Goal: Communication & Community: Answer question/provide support

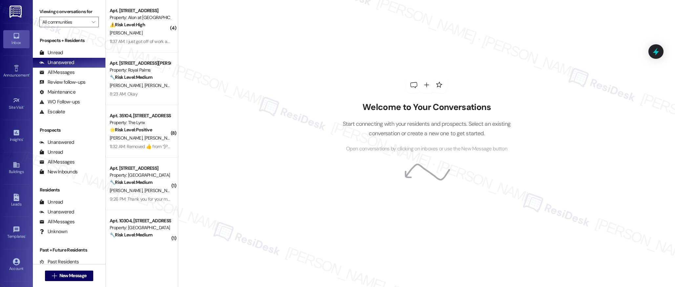
click at [384, 56] on div "Welcome to Your Conversations Start connecting with your residents and prospect…" at bounding box center [426, 114] width 197 height 229
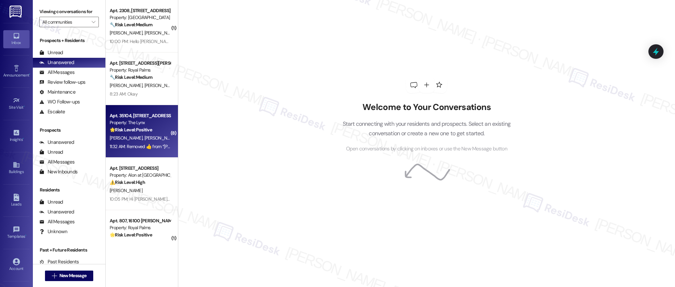
click at [144, 137] on span "[PERSON_NAME]" at bounding box center [160, 138] width 33 height 6
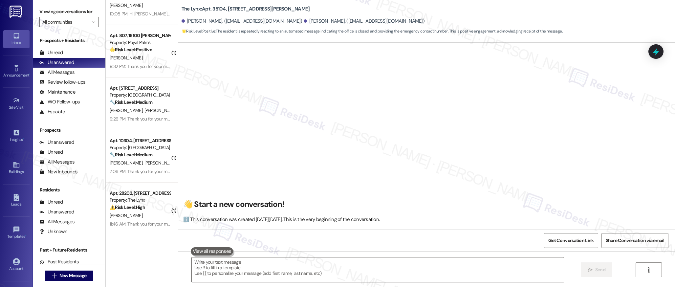
scroll to position [188, 0]
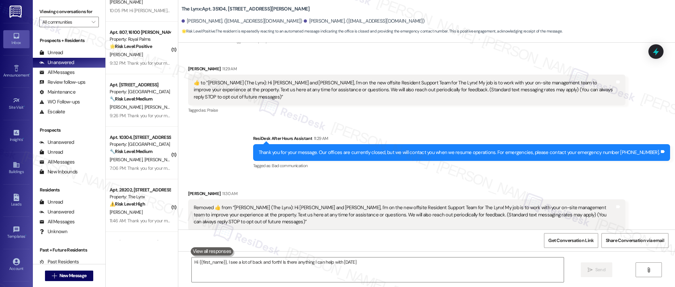
type textarea "Hi {{first_name}}, I see a lot of back and forth! Is there anything I can help …"
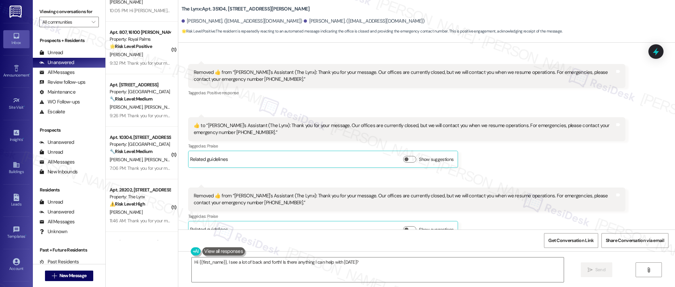
scroll to position [626, 0]
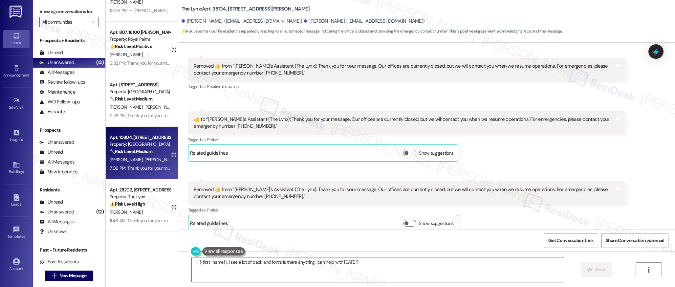
click at [133, 168] on div "7:06 PM: Thank you for your message. Our offices are currently closed, but we w…" at bounding box center [302, 168] width 385 height 6
type textarea "Hi {{first_name}}, I see a lot of back and forth! Is there anything I can help …"
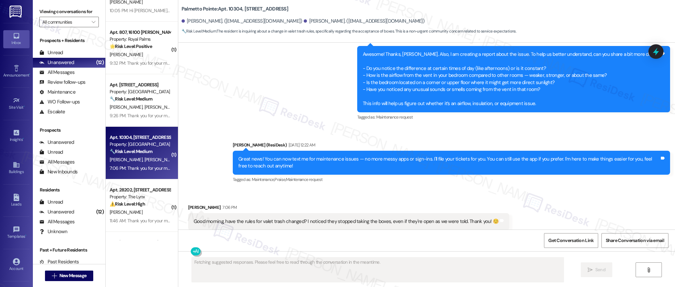
scroll to position [554, 0]
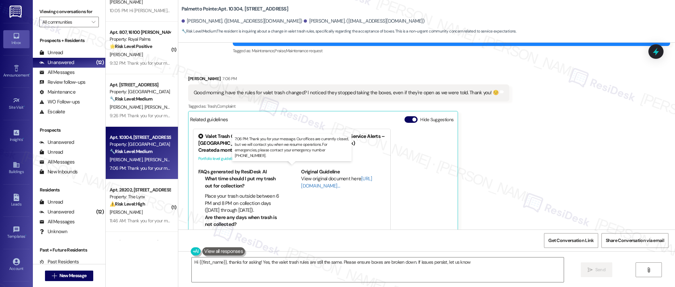
type textarea "Hi {{first_name}}, thanks for asking! Yes, the valet trash rules are still the …"
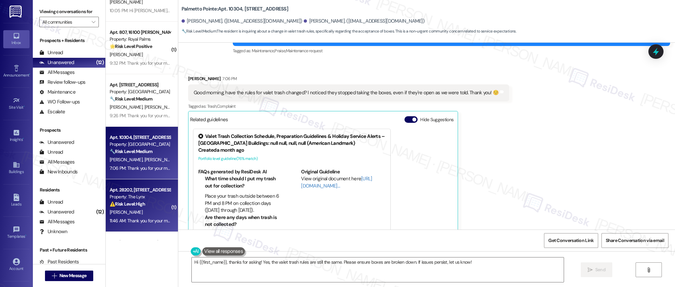
click at [147, 210] on div "[PERSON_NAME]" at bounding box center [140, 212] width 62 height 8
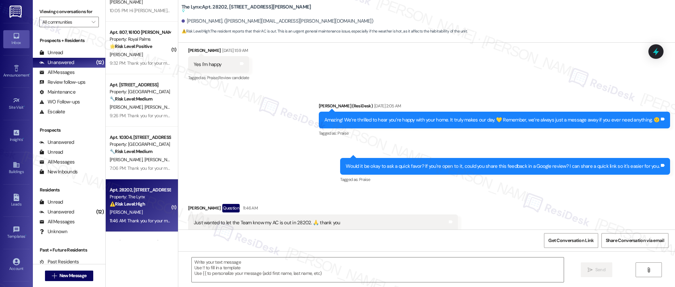
scroll to position [473, 0]
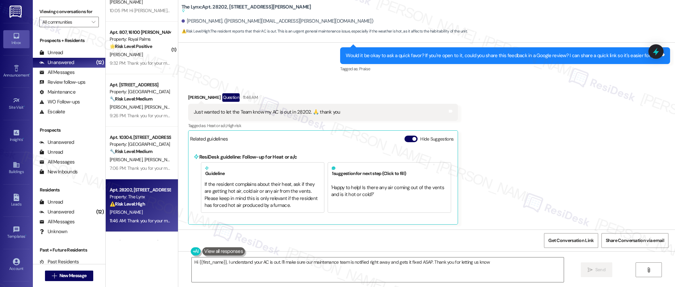
type textarea "Hi {{first_name}}, I understand your AC is out. I'll make sure our maintenance …"
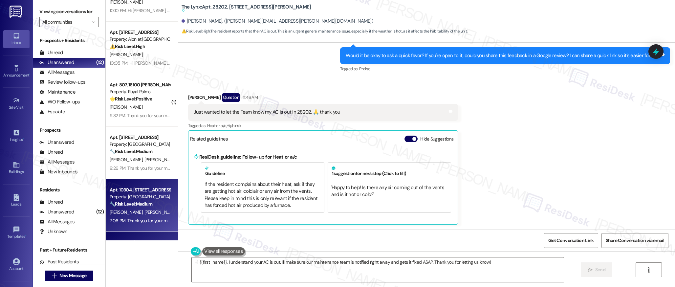
click at [156, 201] on div "🔧 Risk Level: Medium The resident is inquiring about a change in valet trash ru…" at bounding box center [140, 204] width 61 height 7
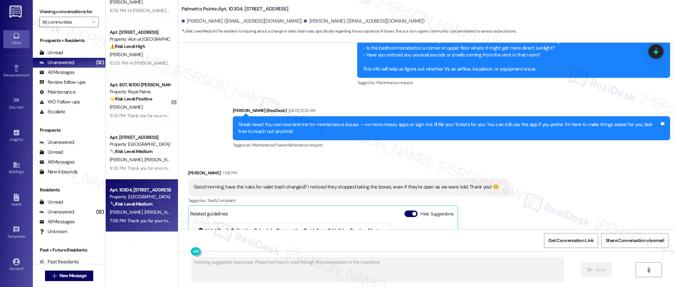
scroll to position [554, 0]
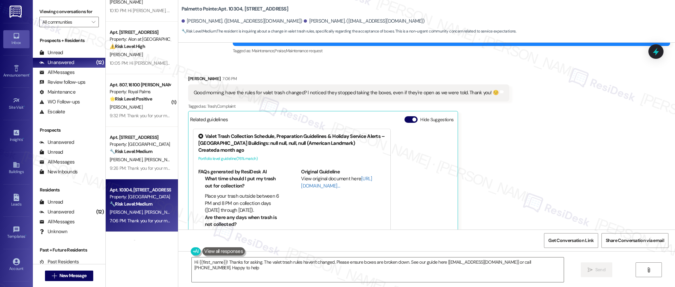
type textarea "Hi {{first_name}}! Thanks for asking. The valet trash rules haven't changed. Pl…"
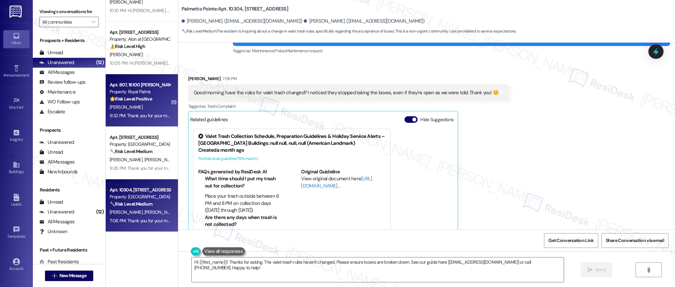
click at [146, 113] on div "9:32 PM: Thank you for your message. Our offices are currently closed, but we w…" at bounding box center [302, 116] width 384 height 6
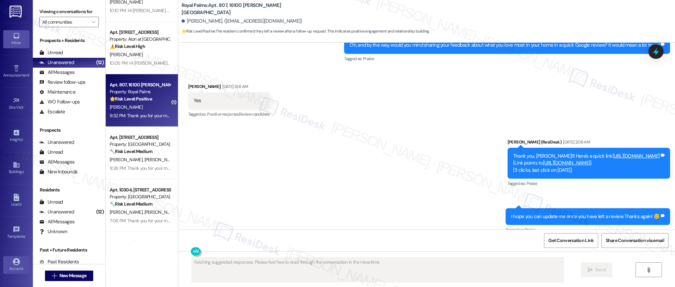
scroll to position [489, 0]
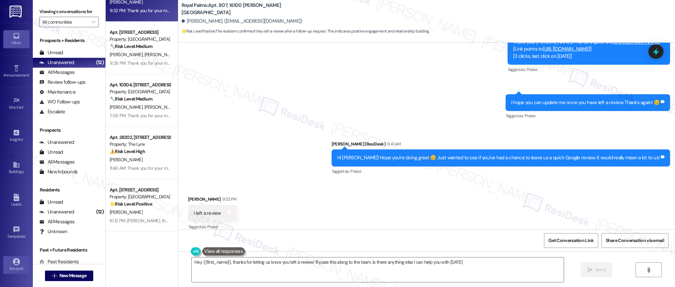
type textarea "Hey {{first_name}}, thanks for letting us know you left a review! I'll pass thi…"
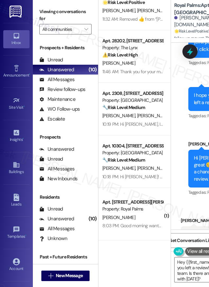
scroll to position [0, 0]
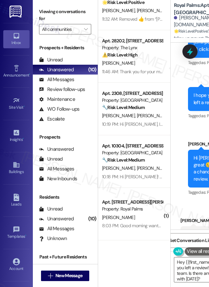
click at [118, 206] on div "Property: Royal Palms" at bounding box center [132, 209] width 61 height 7
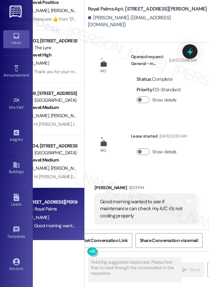
scroll to position [31, 0]
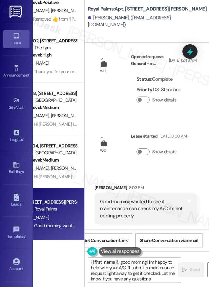
type textarea "{{first_name}}, good morning! I'm happy to help with your A/C. I'll submit a ma…"
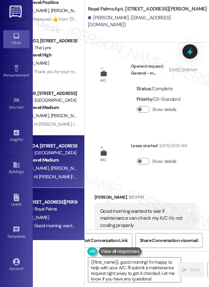
click at [61, 168] on span "[PERSON_NAME]" at bounding box center [67, 168] width 33 height 6
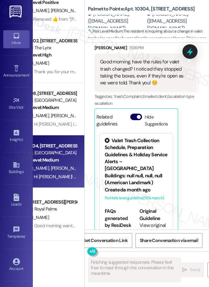
scroll to position [868, 0]
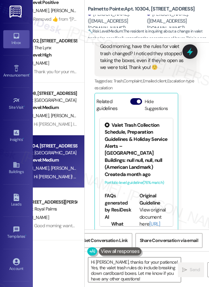
type textarea "Hi [PERSON_NAME], thanks for your patience! Yes, the valet trash rules do inclu…"
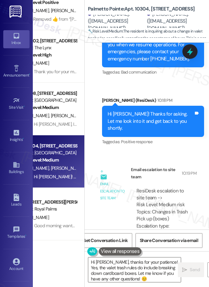
scroll to position [1159, 0]
